Goal: Find specific page/section: Find specific page/section

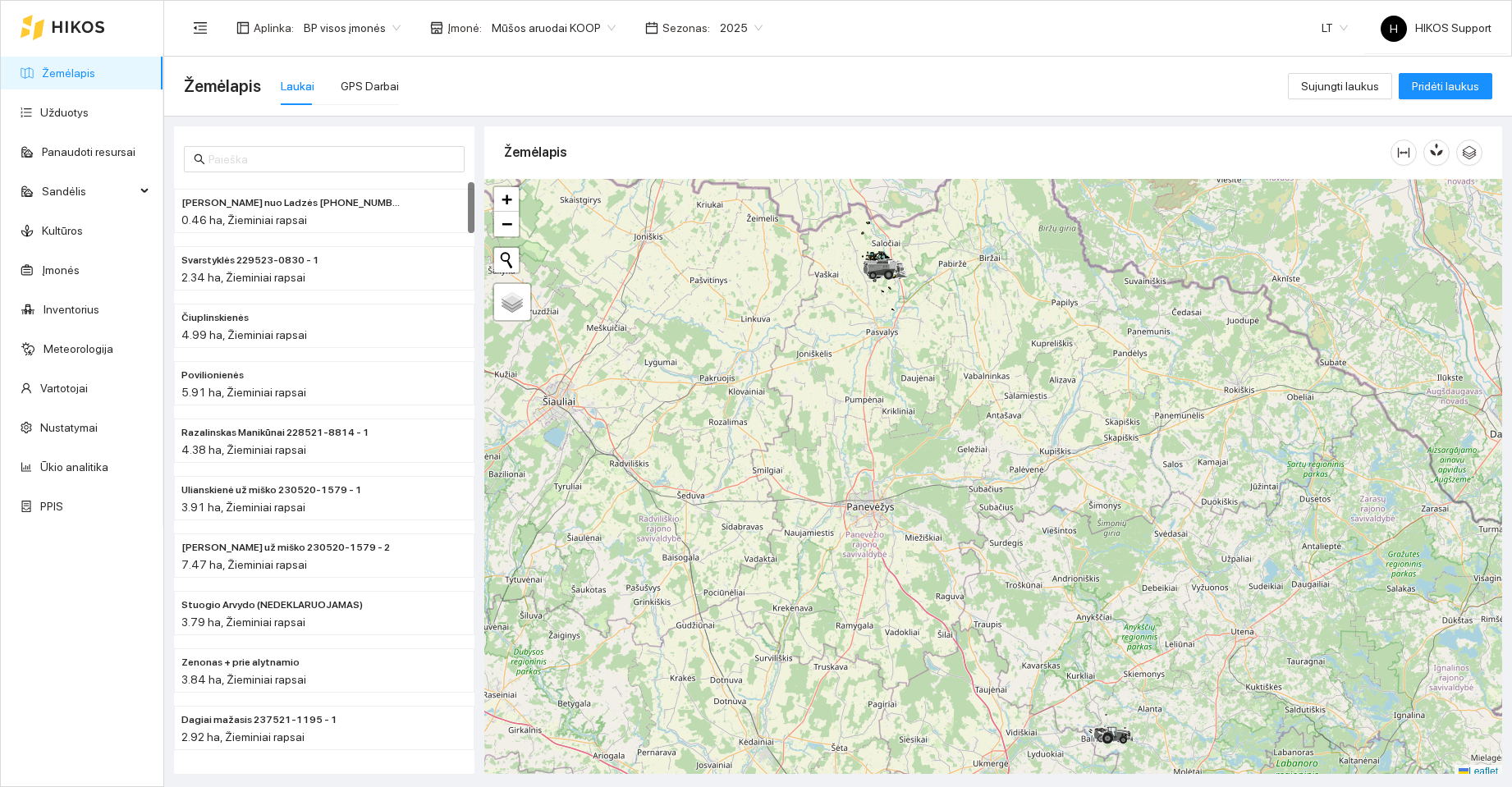
scroll to position [5, 0]
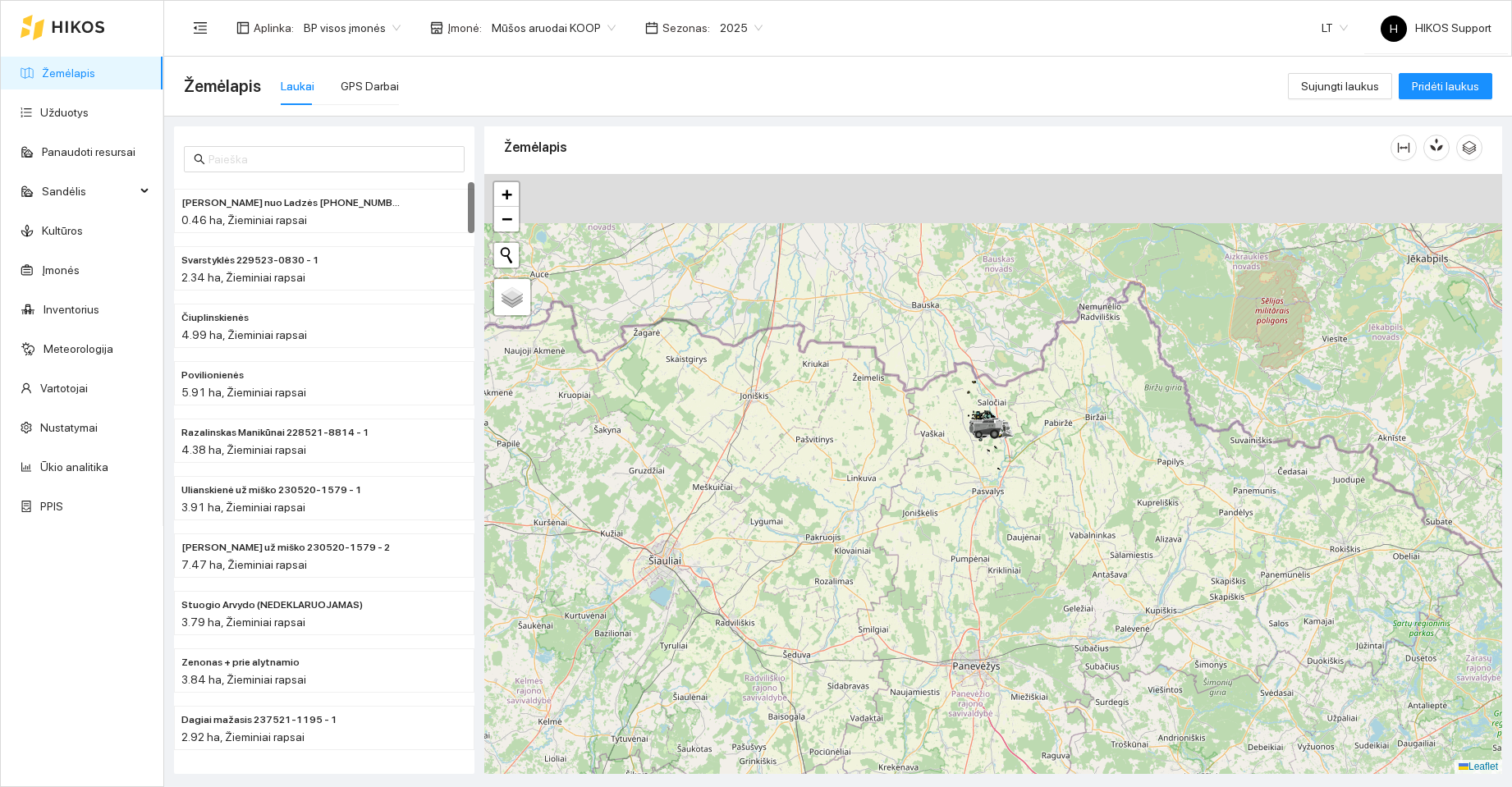
drag, startPoint x: 883, startPoint y: 311, endPoint x: 989, endPoint y: 475, distance: 195.3
click at [989, 475] on div at bounding box center [993, 474] width 1018 height 600
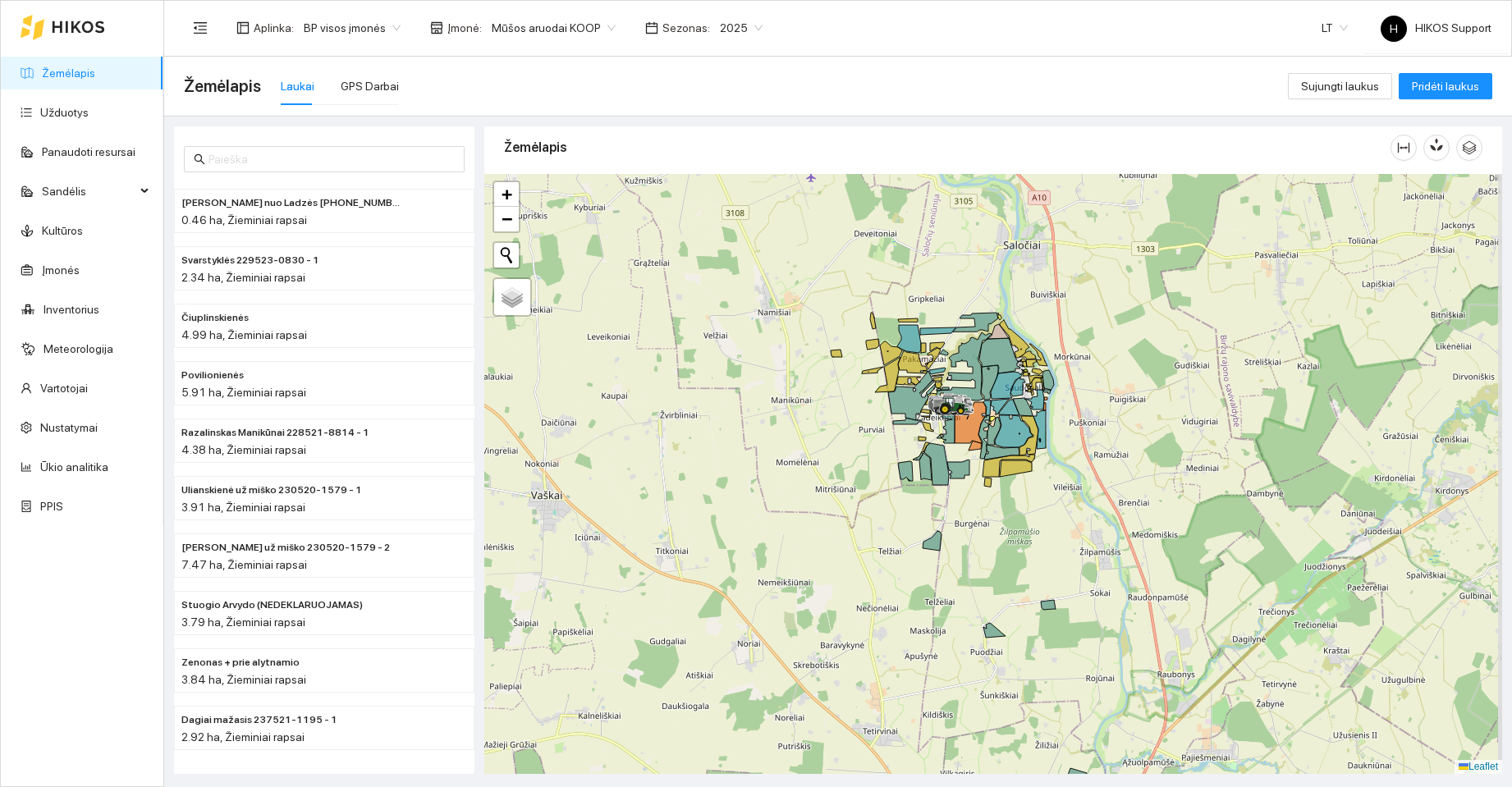
drag, startPoint x: 931, startPoint y: 545, endPoint x: 878, endPoint y: 537, distance: 53.6
click at [882, 537] on div at bounding box center [993, 474] width 1018 height 600
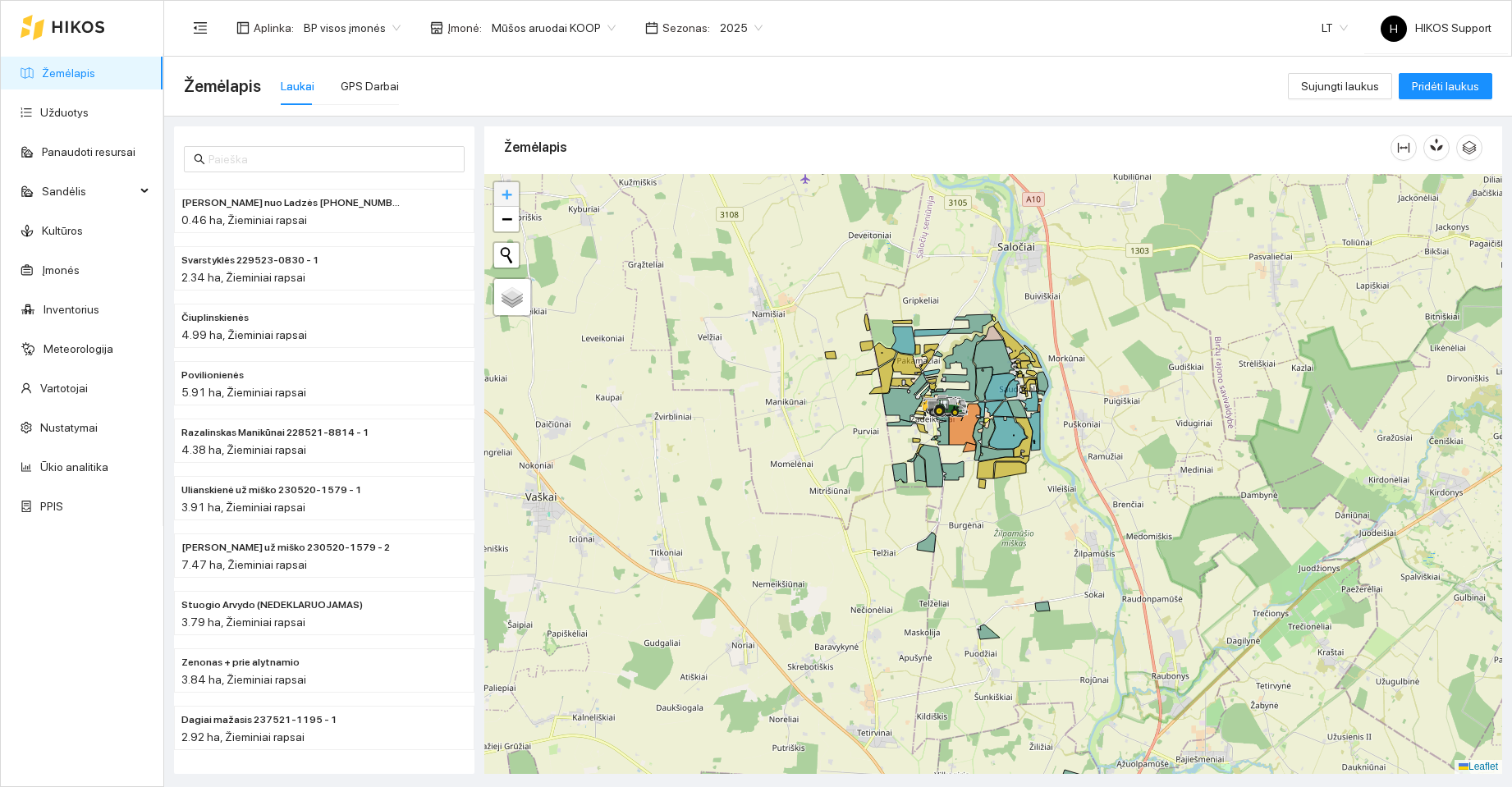
click at [508, 198] on span "+" at bounding box center [507, 194] width 11 height 21
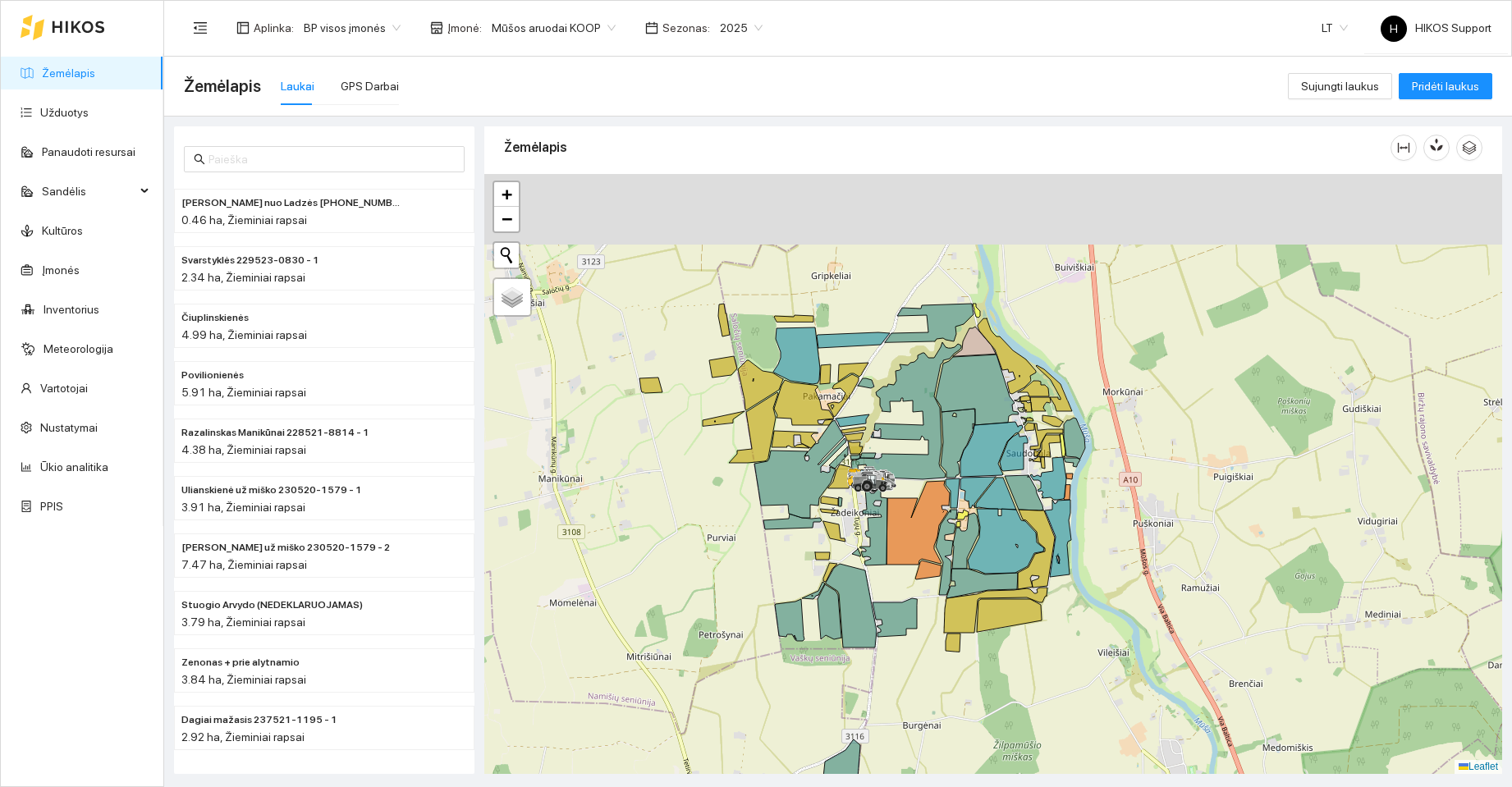
drag, startPoint x: 1305, startPoint y: 425, endPoint x: 1286, endPoint y: 585, distance: 161.1
click at [1286, 585] on div at bounding box center [993, 474] width 1018 height 600
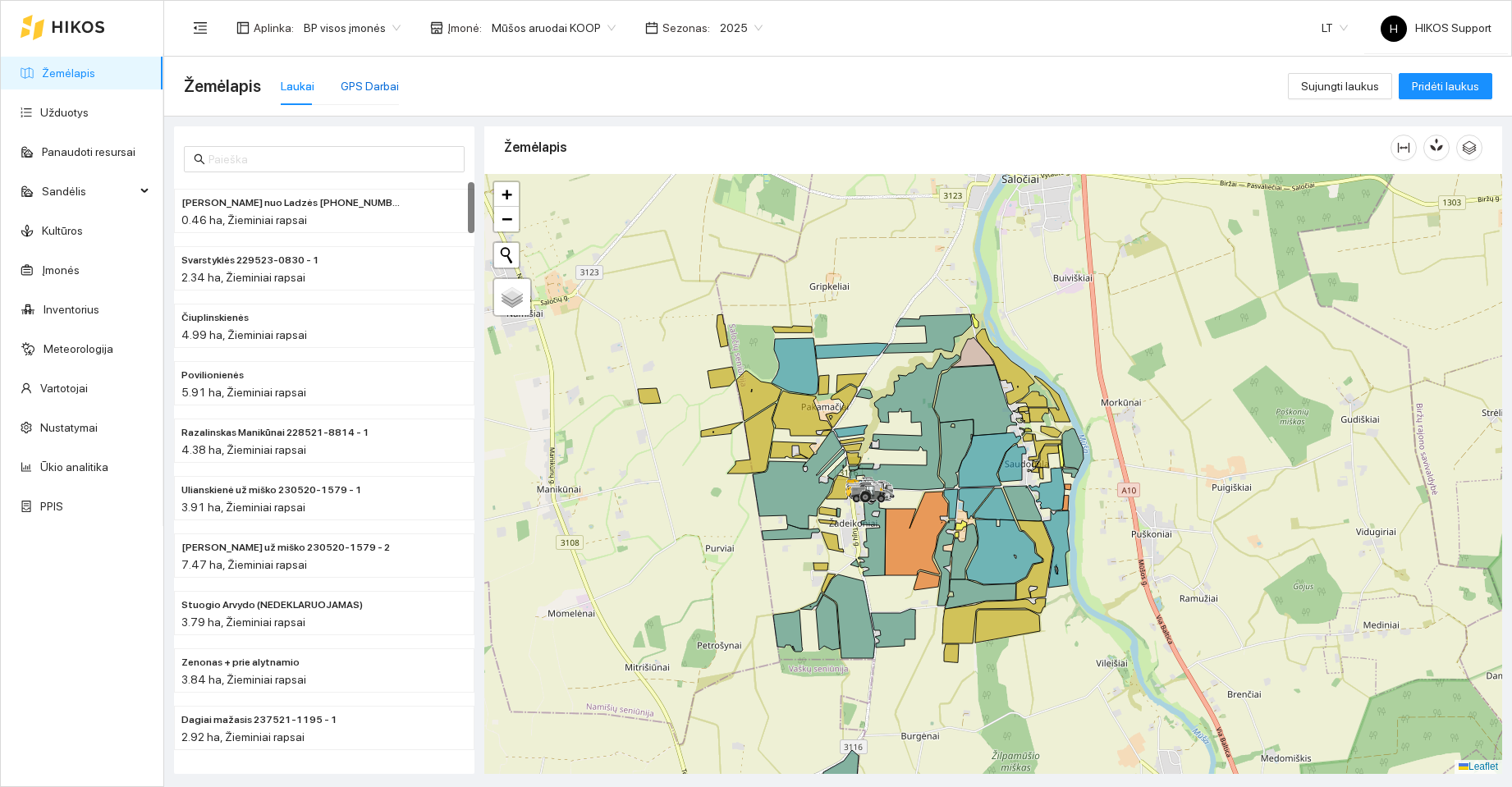
click at [362, 90] on div "GPS Darbai" at bounding box center [370, 86] width 58 height 18
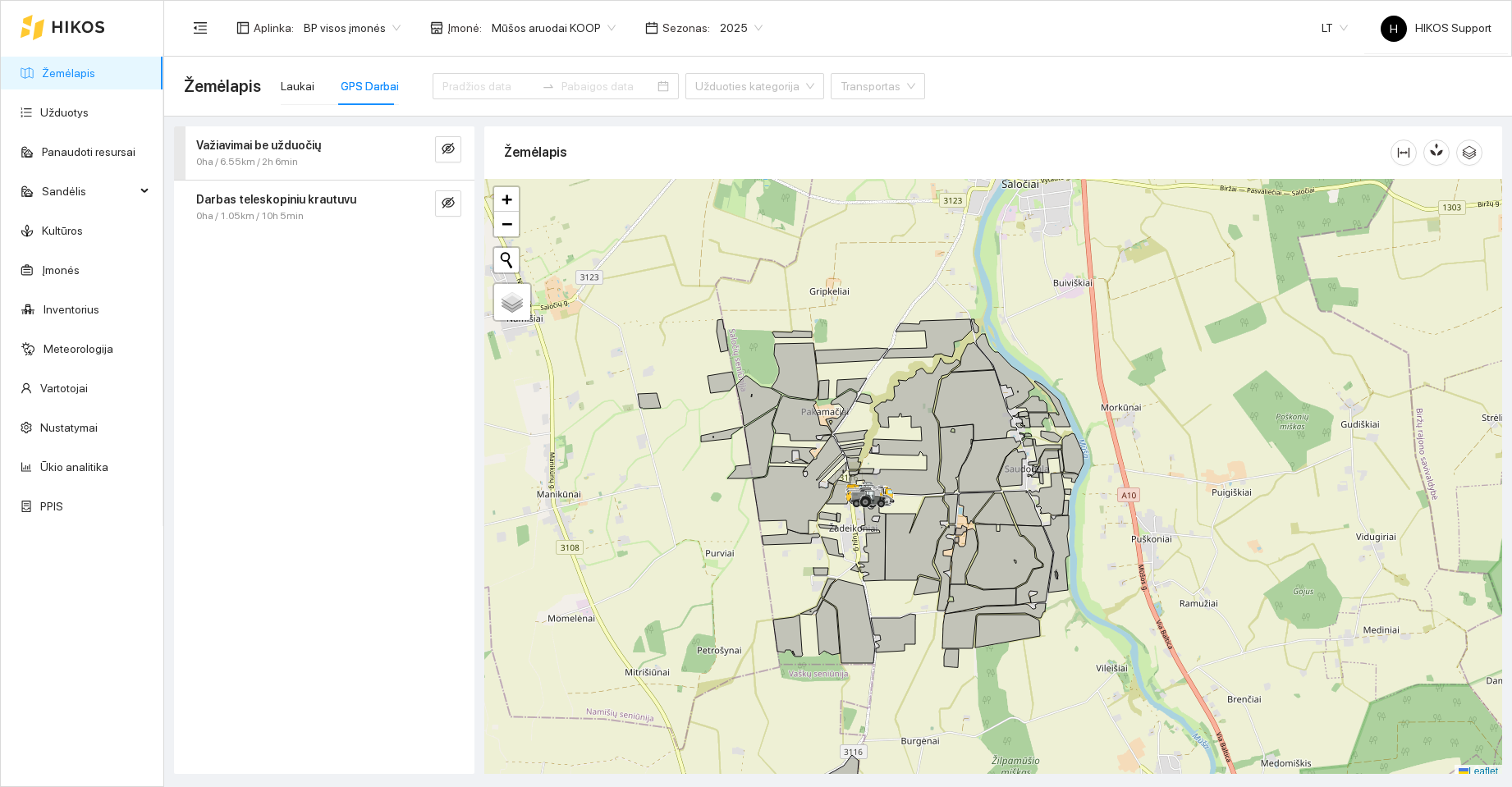
scroll to position [5, 0]
